Goal: Information Seeking & Learning: Learn about a topic

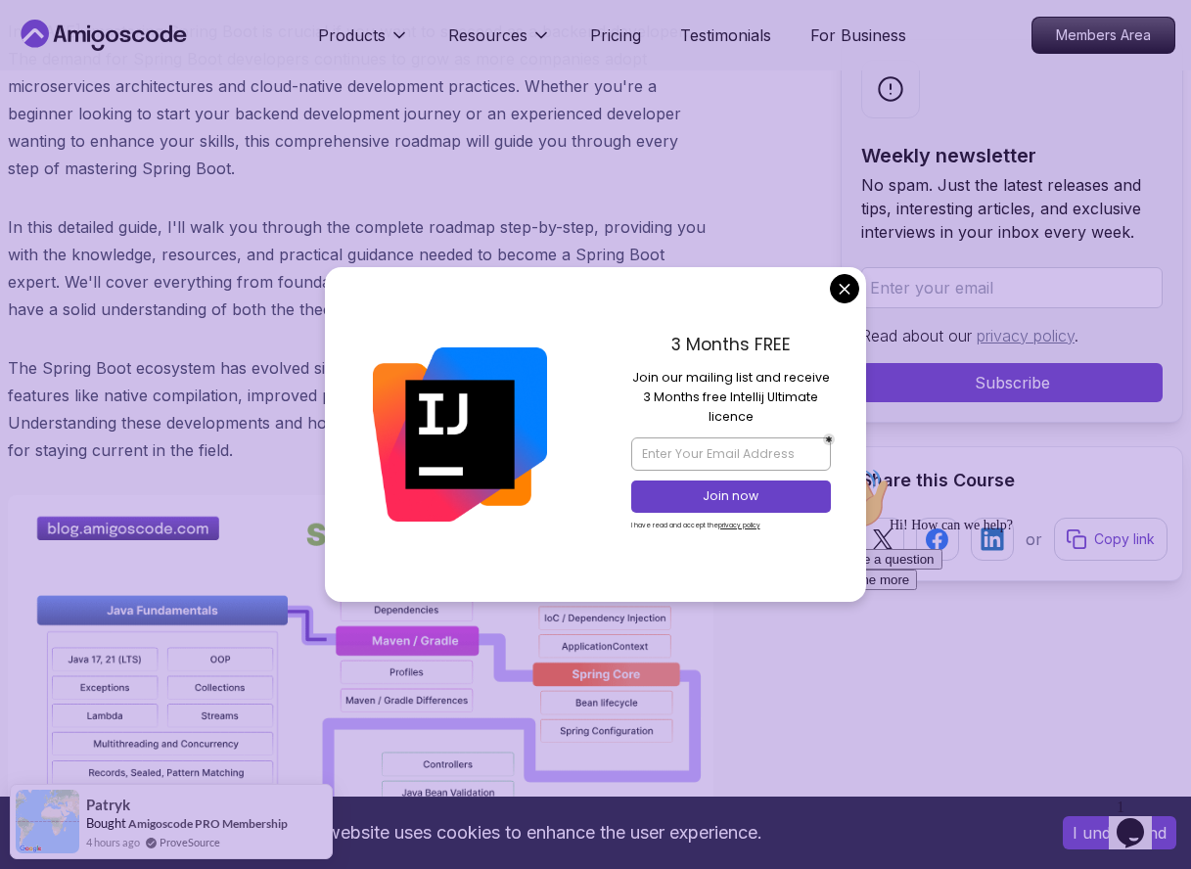
scroll to position [1116, 0]
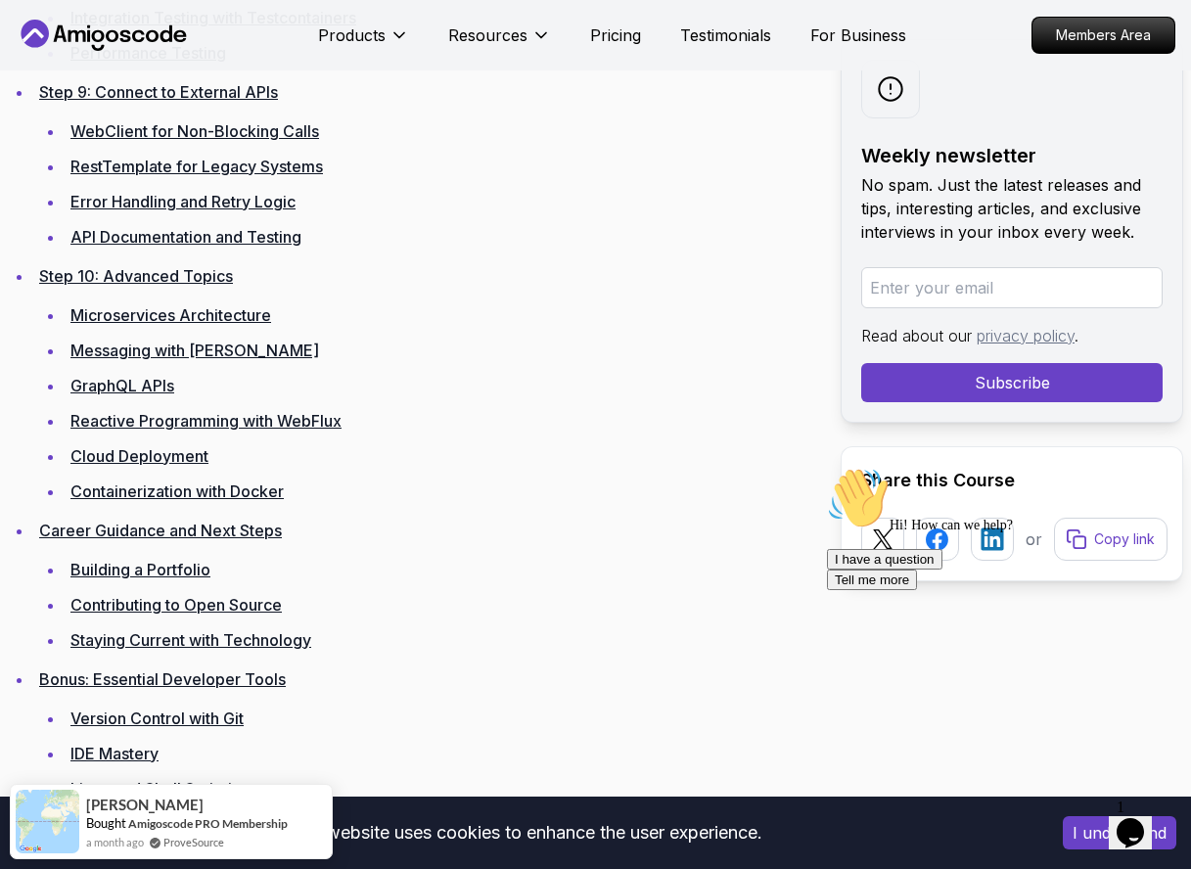
scroll to position [4290, 0]
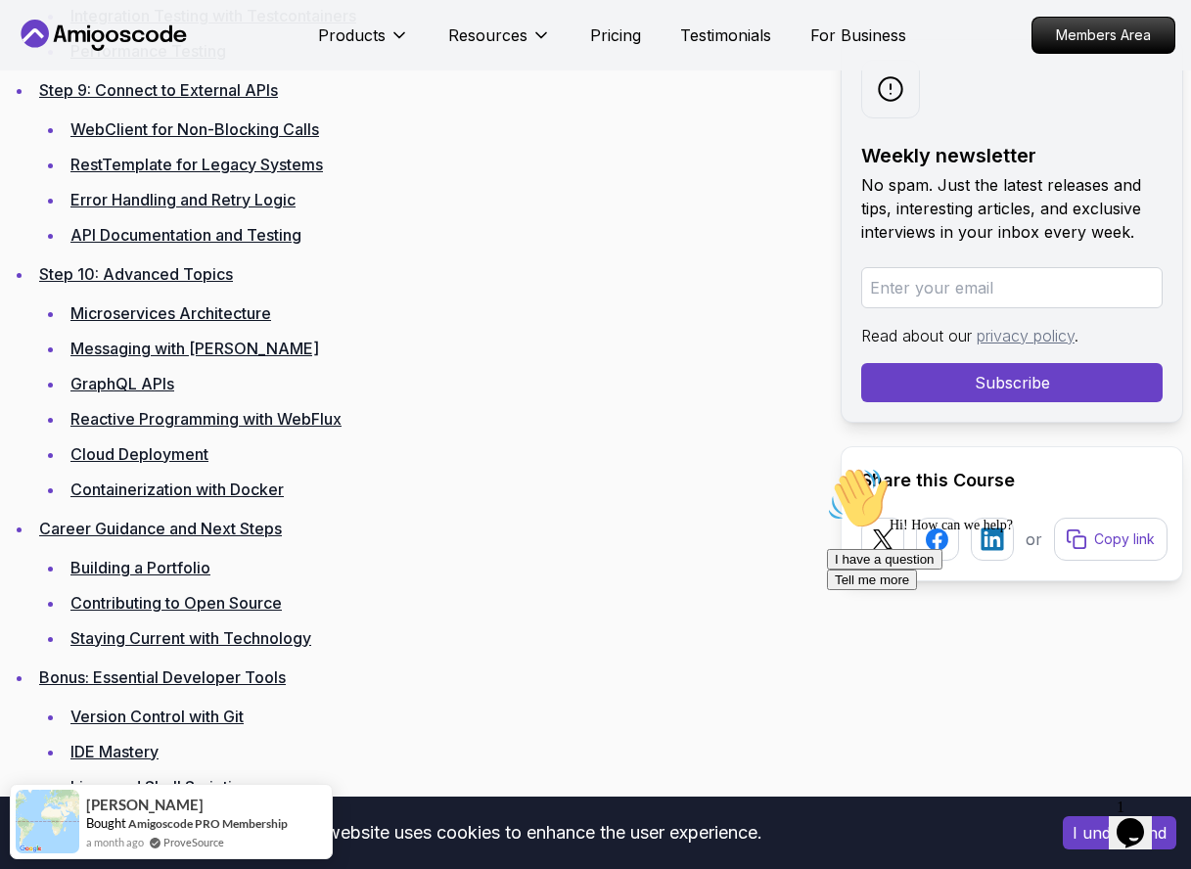
click at [172, 558] on link "Building a Portfolio" at bounding box center [140, 568] width 140 height 20
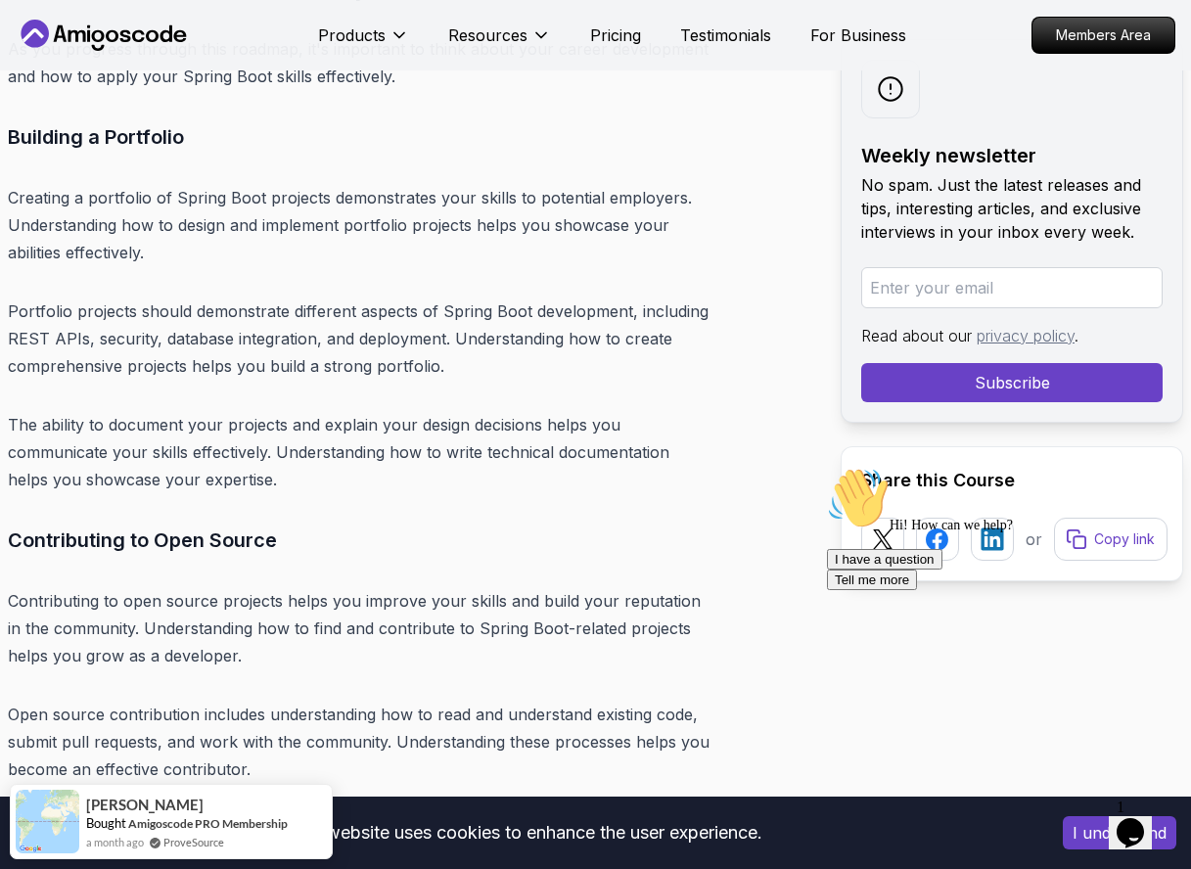
scroll to position [25232, 0]
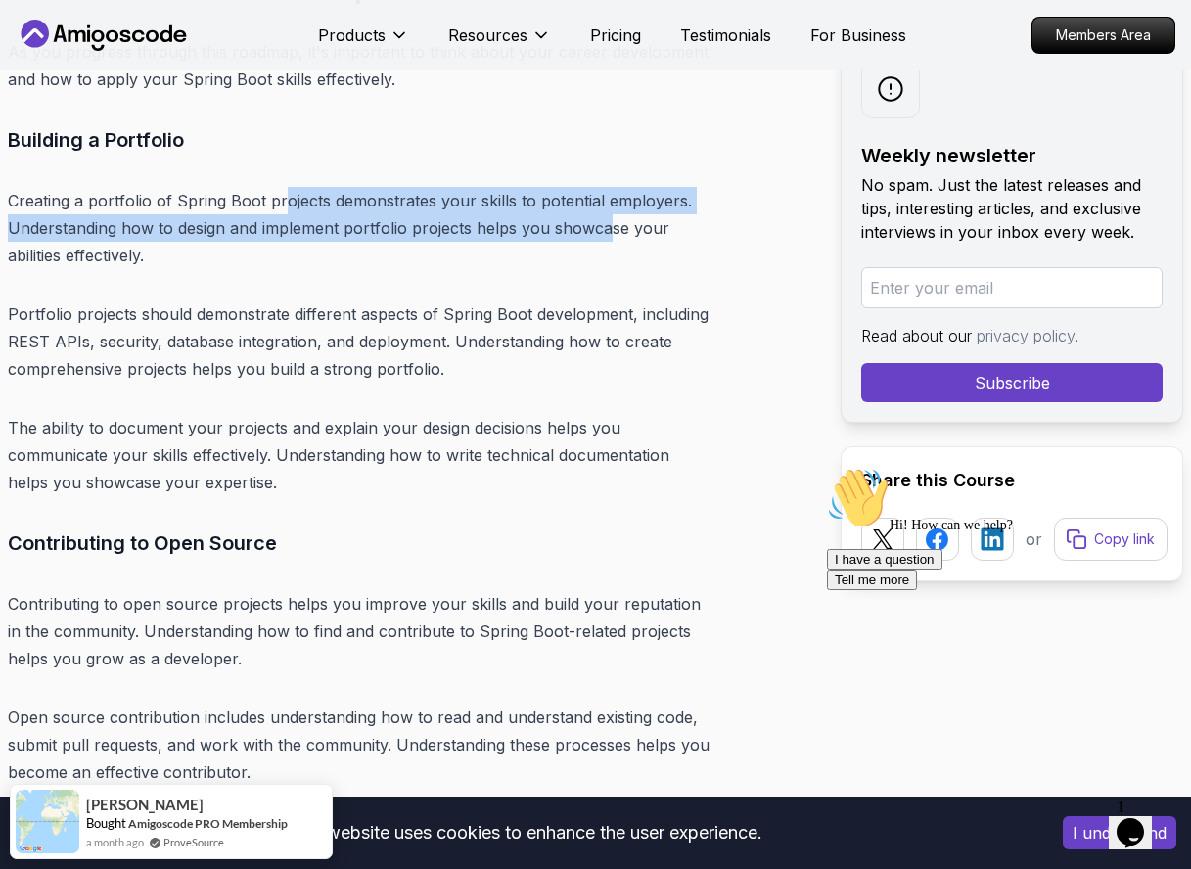
drag, startPoint x: 283, startPoint y: 142, endPoint x: 605, endPoint y: 158, distance: 322.3
click at [605, 187] on p "Creating a portfolio of Spring Boot projects demonstrates your skills to potent…" at bounding box center [360, 228] width 705 height 82
click at [598, 187] on p "Creating a portfolio of Spring Boot projects demonstrates your skills to potent…" at bounding box center [360, 228] width 705 height 82
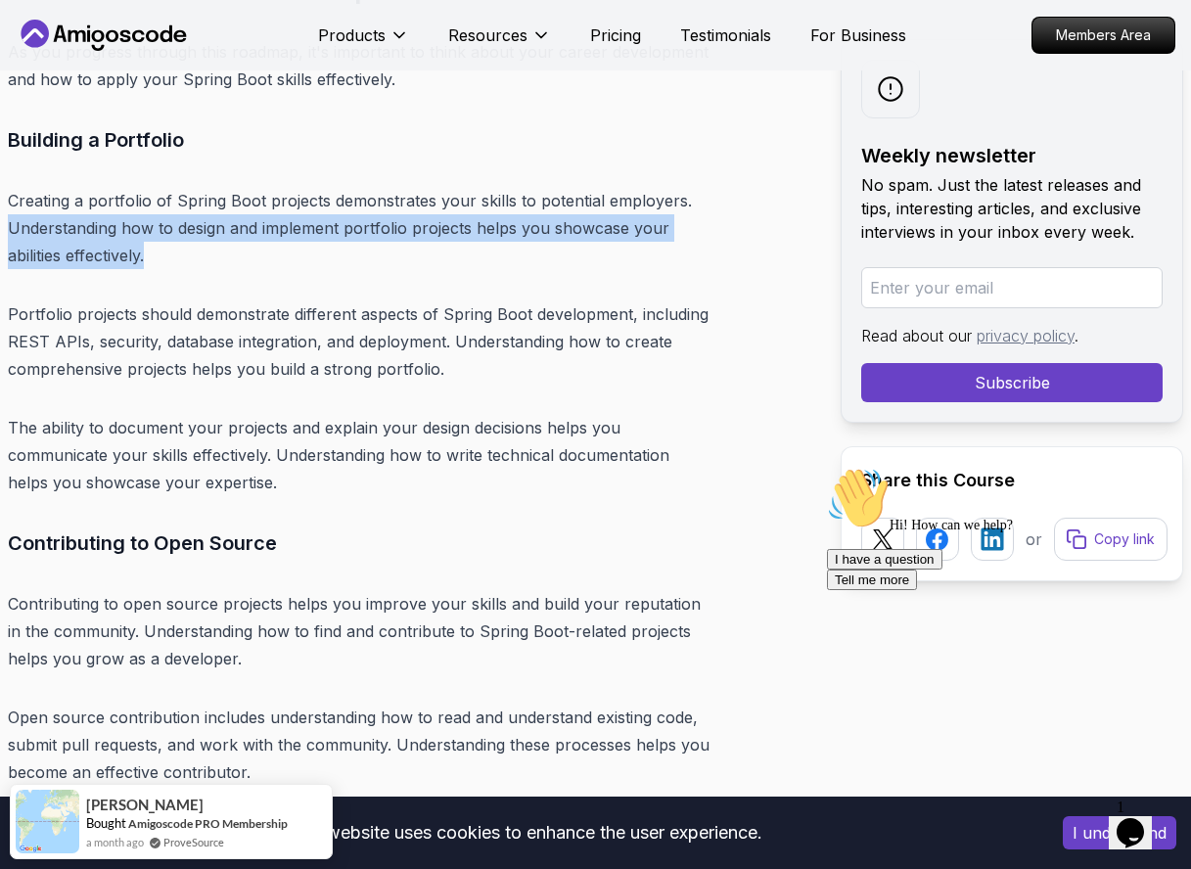
drag, startPoint x: 197, startPoint y: 198, endPoint x: -4, endPoint y: 157, distance: 204.7
click at [442, 187] on p "Creating a portfolio of Spring Boot projects demonstrates your skills to potent…" at bounding box center [360, 228] width 705 height 82
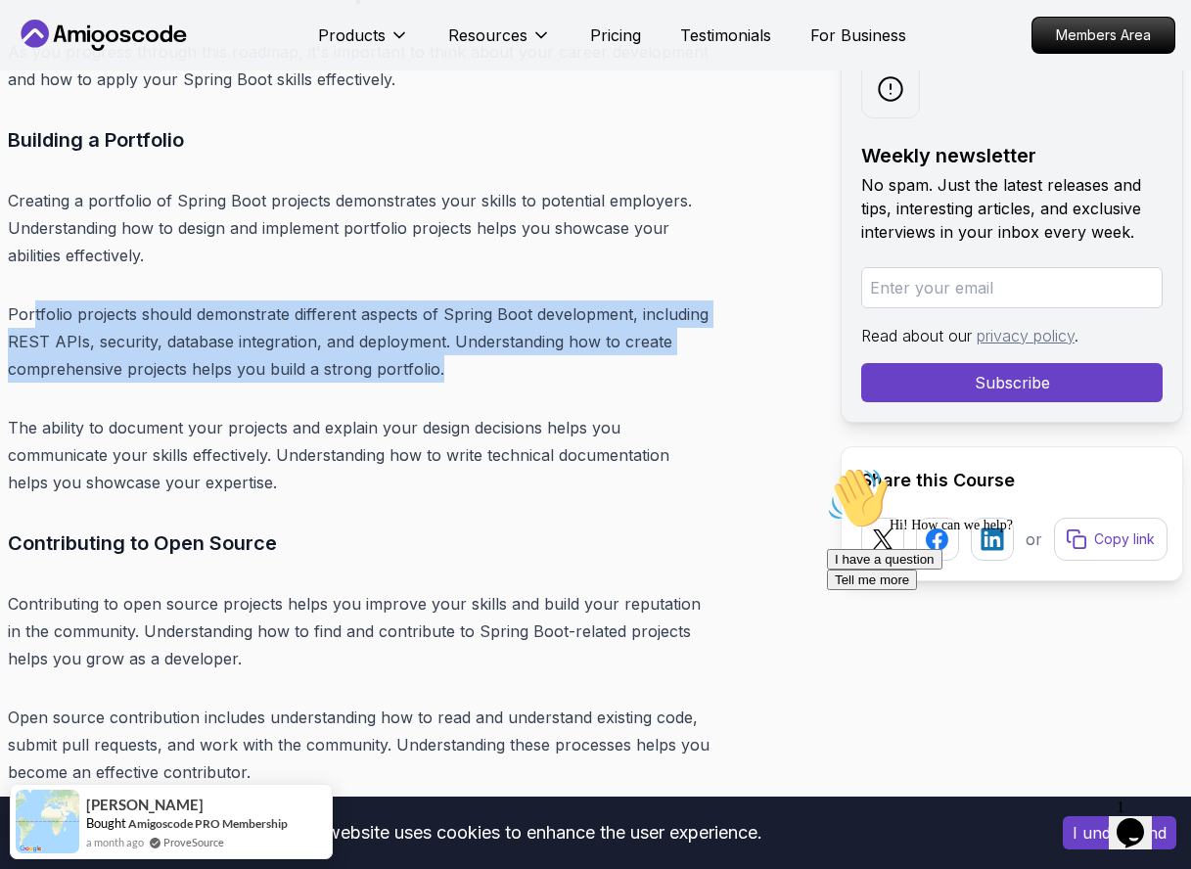
drag, startPoint x: 31, startPoint y: 250, endPoint x: 587, endPoint y: 295, distance: 557.5
click at [587, 300] on p "Portfolio projects should demonstrate different aspects of Spring Boot developm…" at bounding box center [360, 341] width 705 height 82
drag, startPoint x: 587, startPoint y: 295, endPoint x: 498, endPoint y: 306, distance: 89.7
click at [587, 300] on p "Portfolio projects should demonstrate different aspects of Spring Boot developm…" at bounding box center [360, 341] width 705 height 82
drag, startPoint x: 349, startPoint y: 279, endPoint x: 1, endPoint y: 259, distance: 348.8
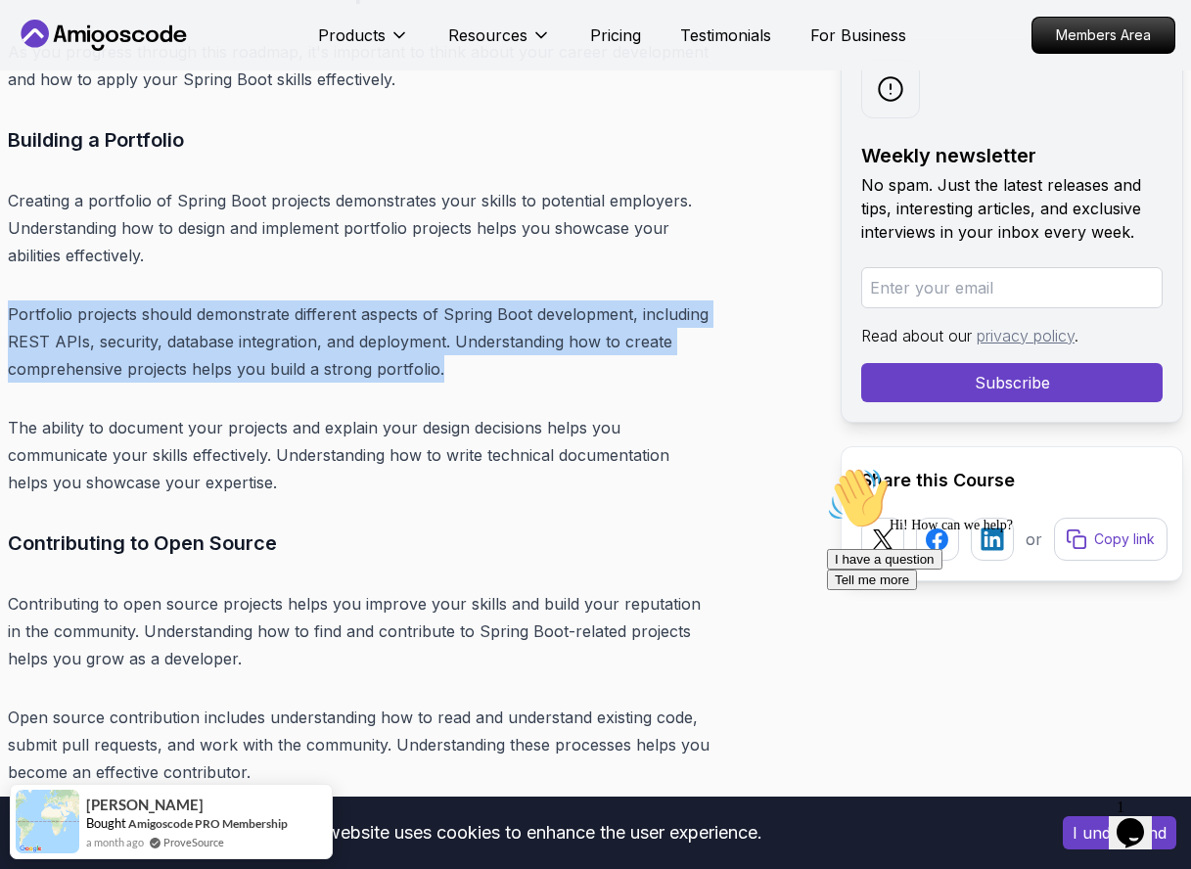
click at [497, 300] on p "Portfolio projects should demonstrate different aspects of Spring Boot developm…" at bounding box center [360, 341] width 705 height 82
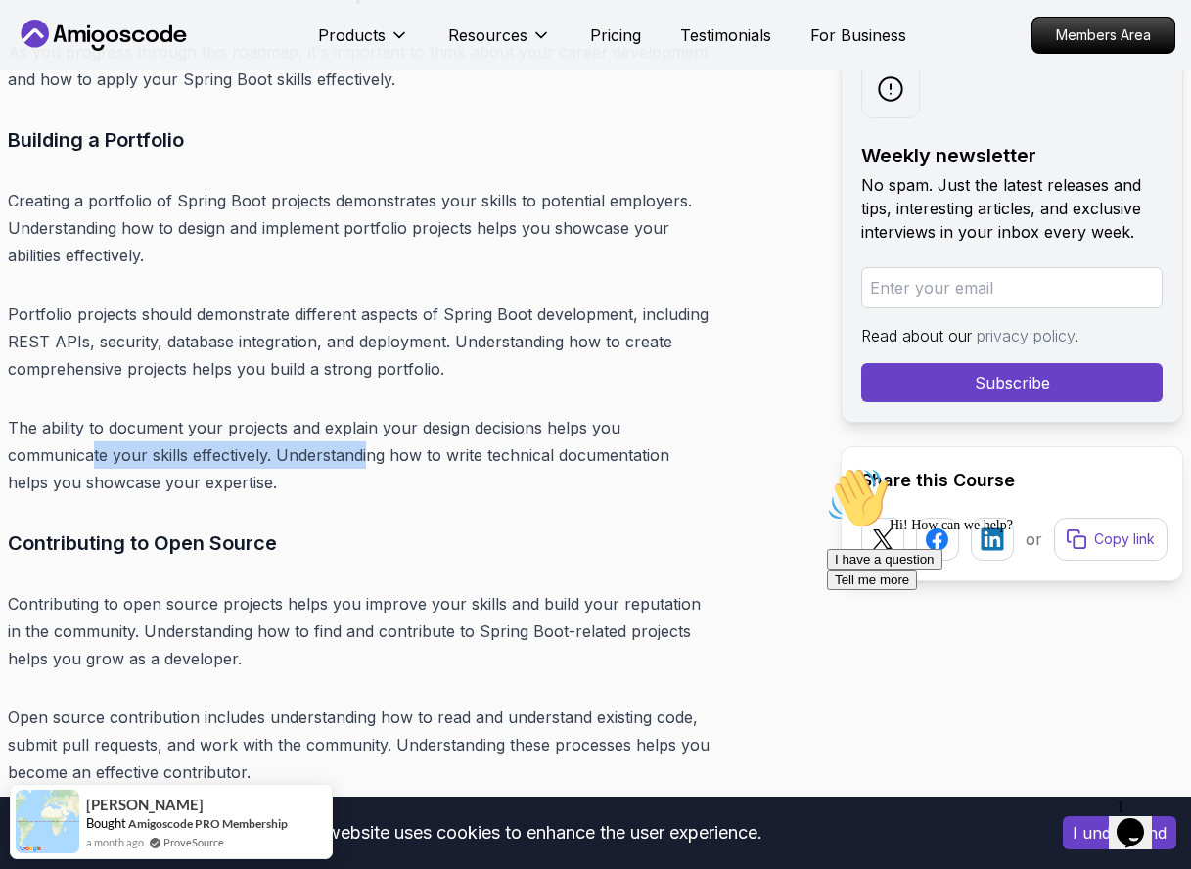
drag, startPoint x: 340, startPoint y: 413, endPoint x: 81, endPoint y: 390, distance: 260.2
click at [85, 414] on p "The ability to document your projects and explain your design decisions helps y…" at bounding box center [360, 455] width 705 height 82
drag, startPoint x: 101, startPoint y: 390, endPoint x: 147, endPoint y: 394, distance: 46.1
click at [109, 414] on p "The ability to document your projects and explain your design decisions helps y…" at bounding box center [360, 455] width 705 height 82
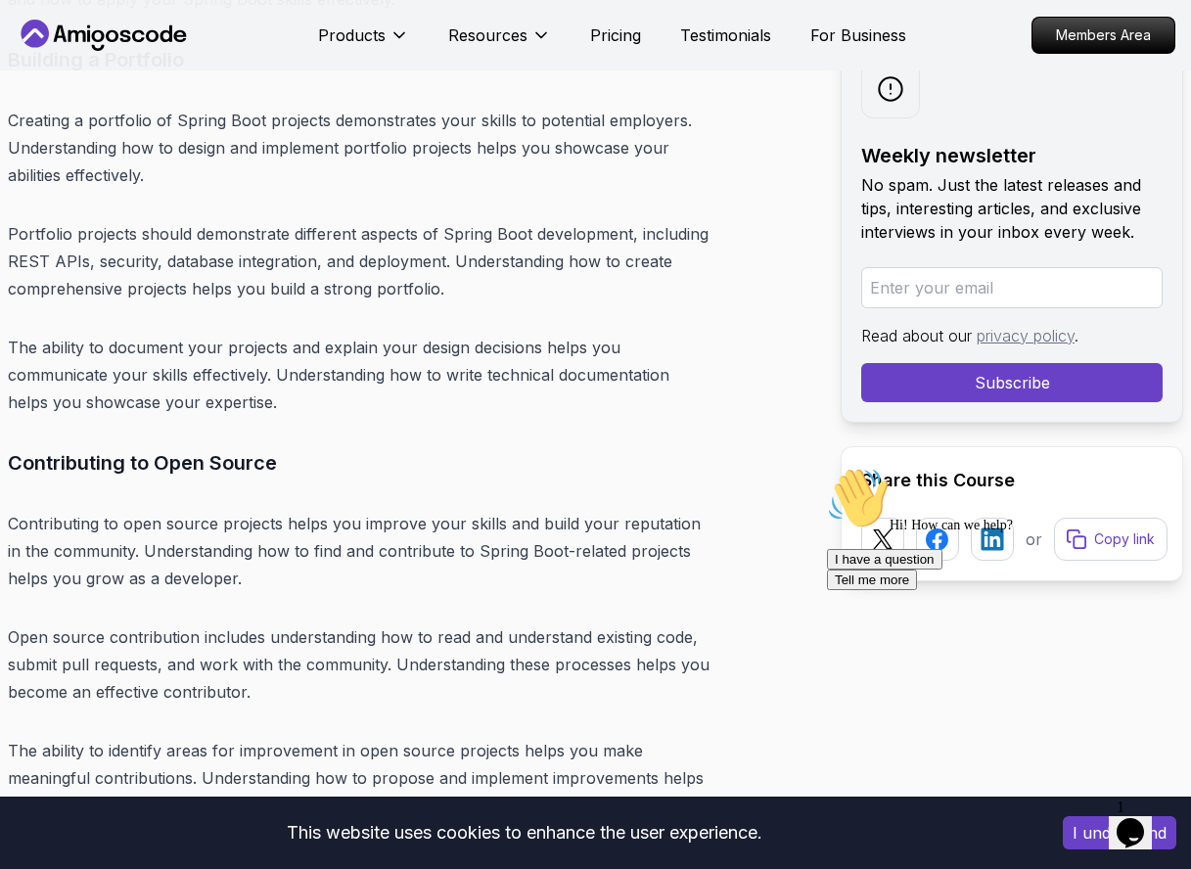
click at [505, 447] on h3 "Contributing to Open Source" at bounding box center [360, 462] width 705 height 31
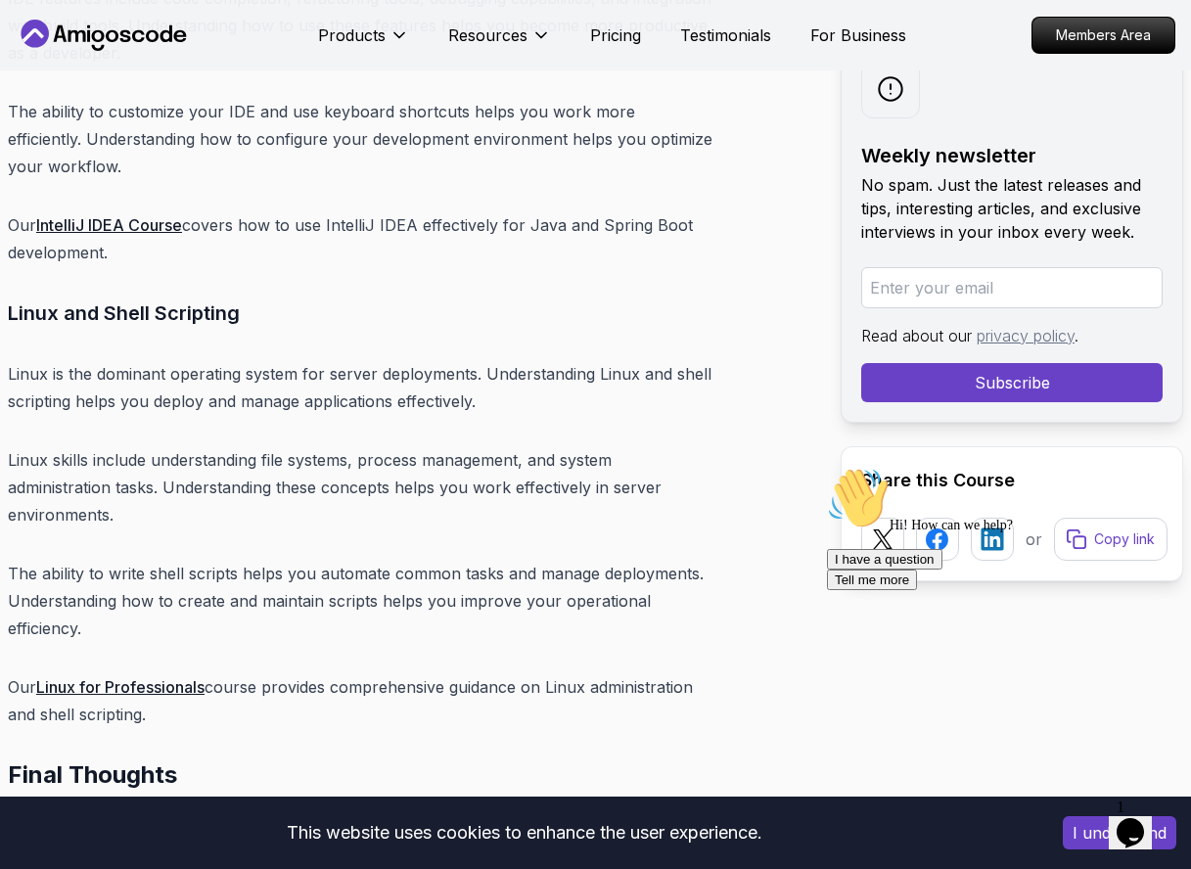
scroll to position [27317, 0]
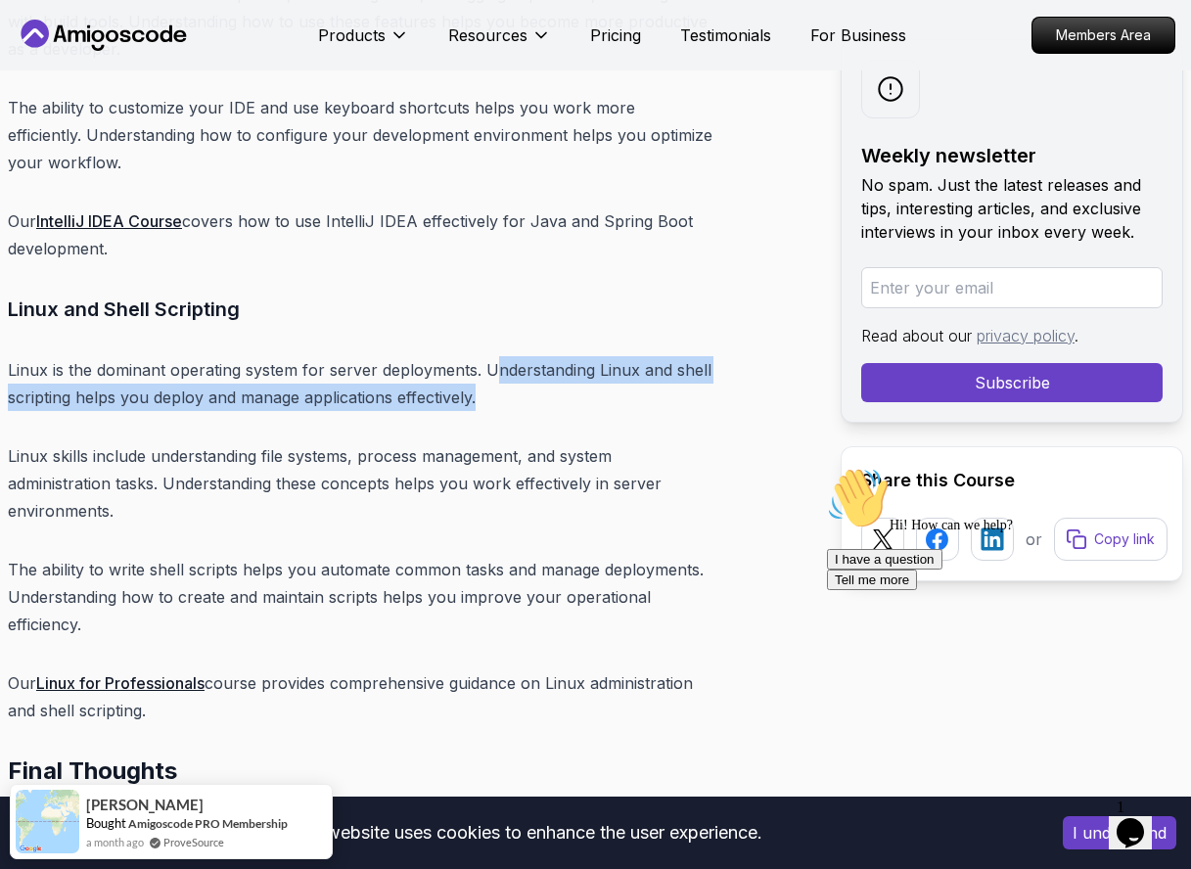
drag, startPoint x: 498, startPoint y: 303, endPoint x: 490, endPoint y: 326, distance: 23.8
click at [490, 356] on p "Linux is the dominant operating system for server deployments. Understanding Li…" at bounding box center [360, 383] width 705 height 55
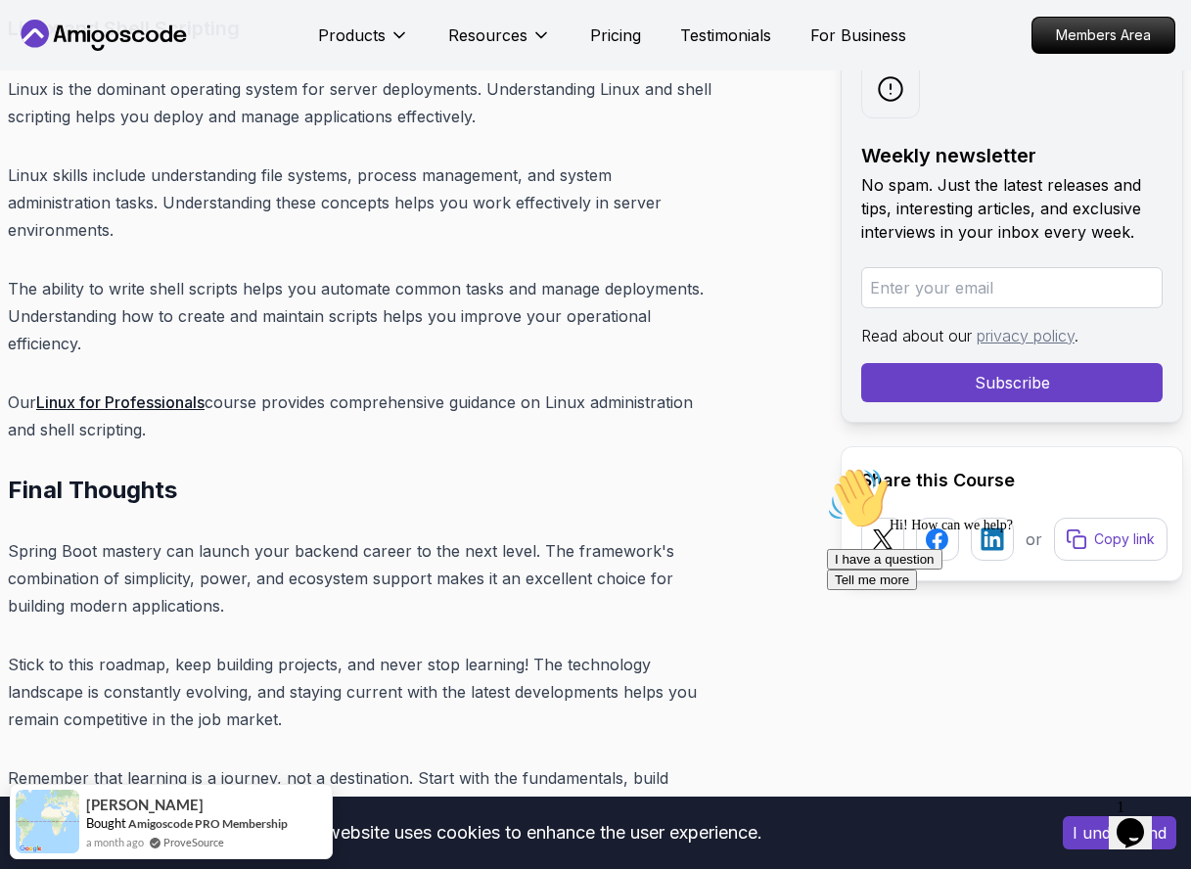
scroll to position [27638, 0]
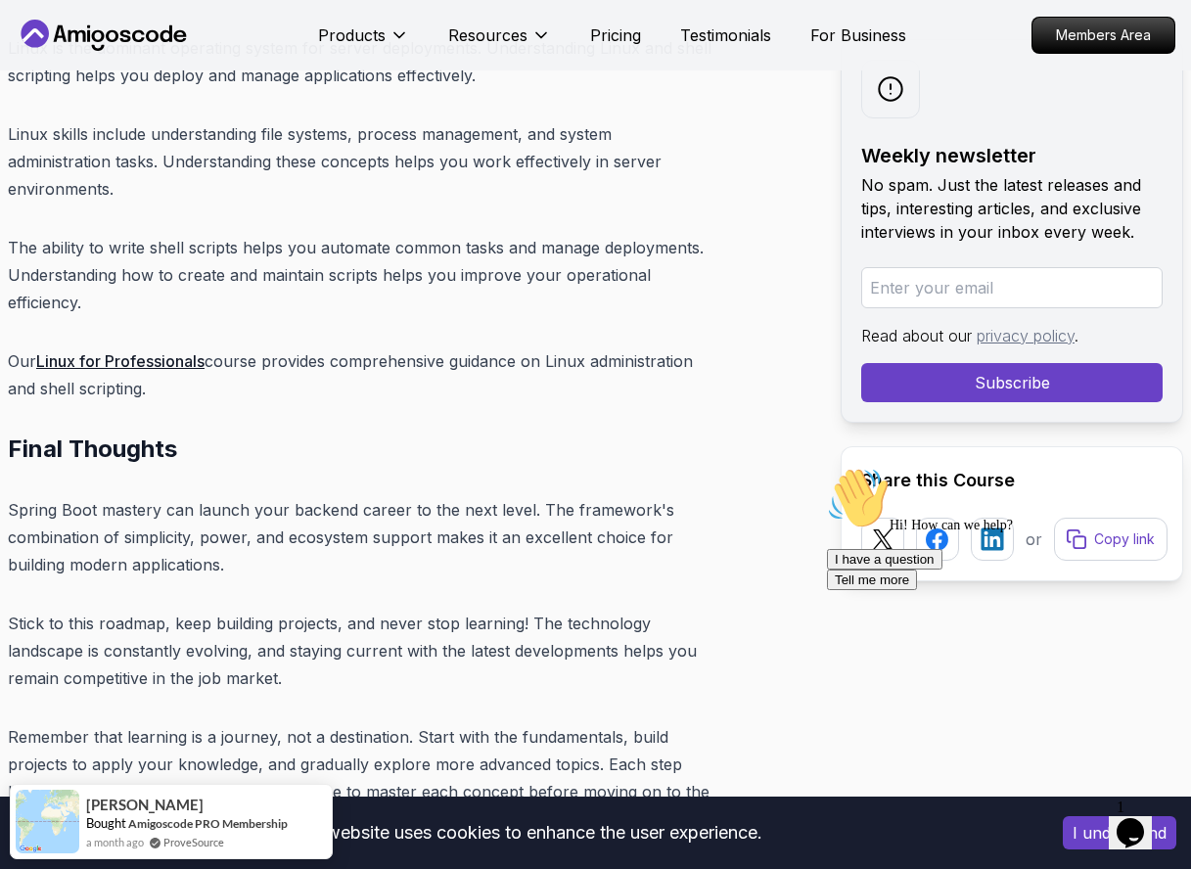
click at [155, 351] on link "Linux for Professionals" at bounding box center [120, 361] width 168 height 20
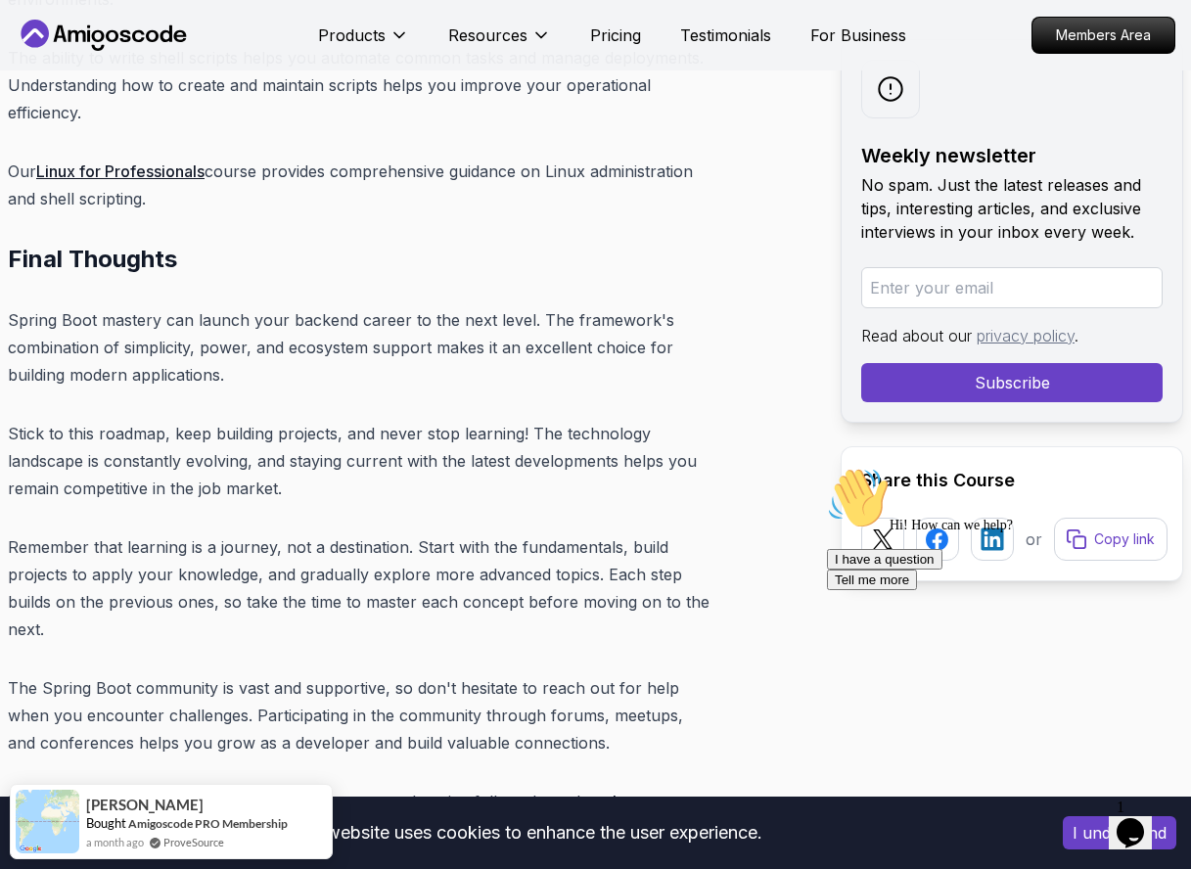
scroll to position [4290, 0]
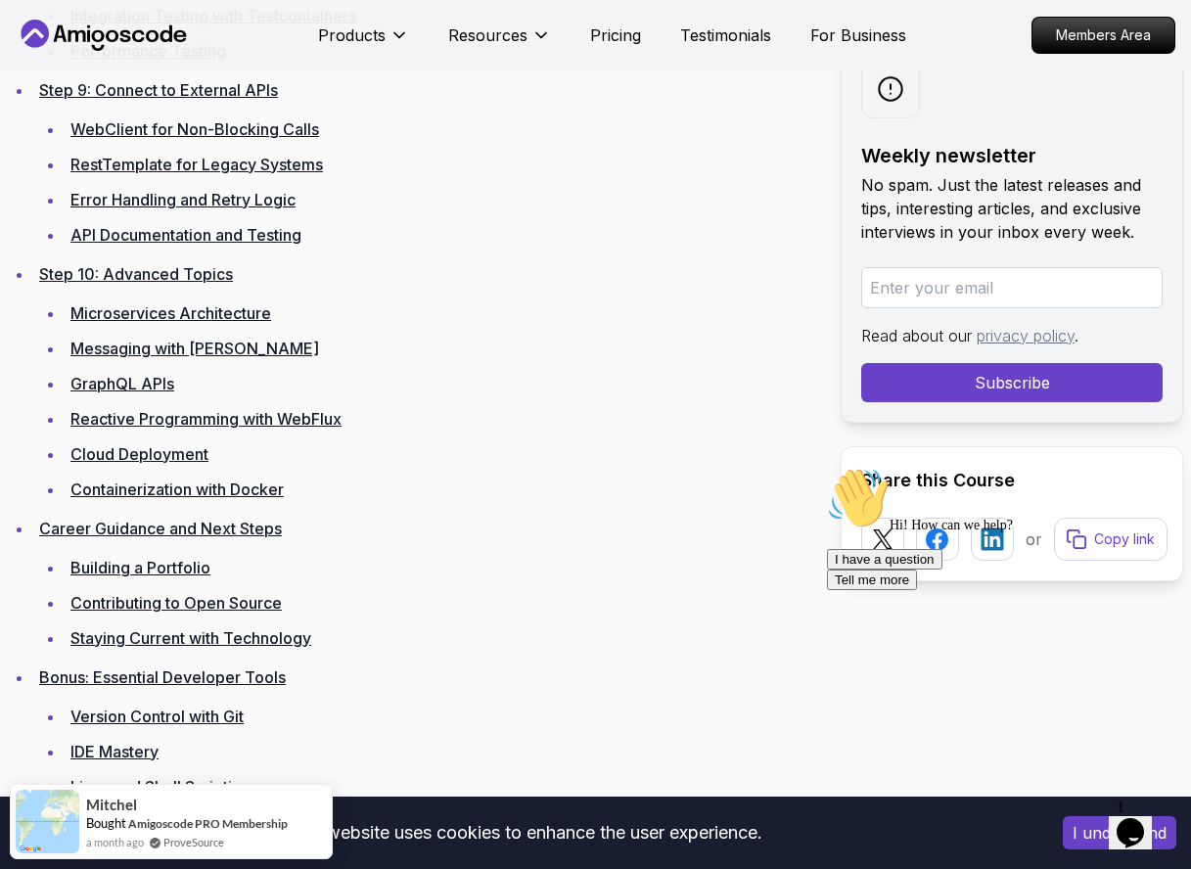
click at [660, 375] on ul "Microservices Architecture Messaging with [PERSON_NAME] GraphQL APIs Reactive P…" at bounding box center [376, 400] width 674 height 203
